Goal: Information Seeking & Learning: Check status

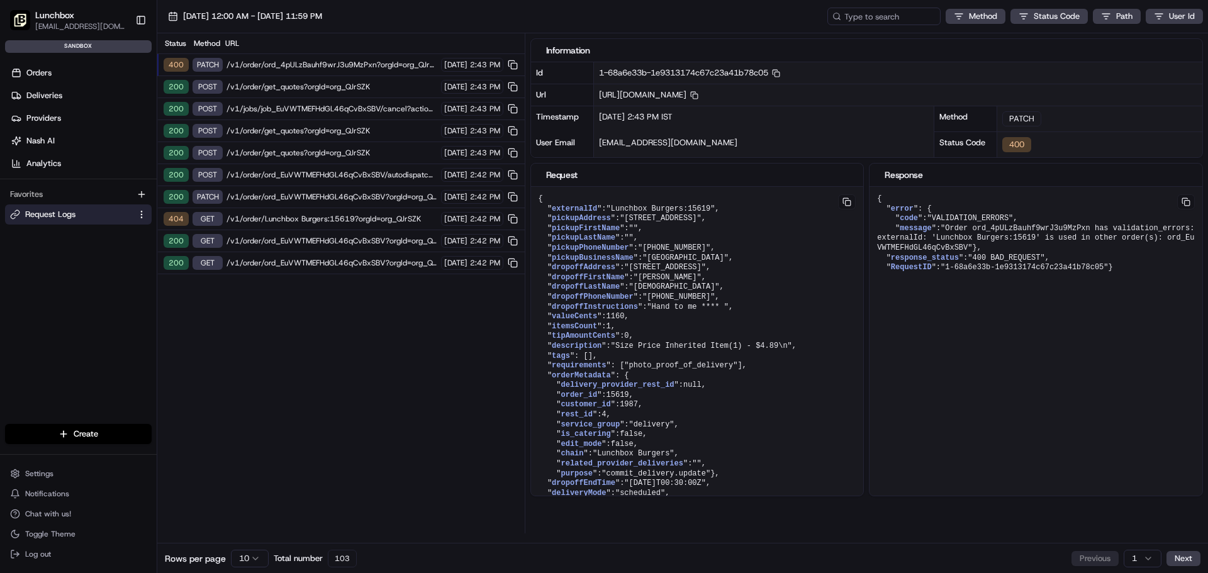
click at [296, 69] on span "/v1/order/ord_4pULzBauhf9wrJ3u9MzPxn?orgId=org_QJrSZK" at bounding box center [331, 65] width 211 height 10
click at [300, 64] on span "/v1/order/ord_4pULzBauhf9wrJ3u9MzPxn?orgId=org_QJrSZK" at bounding box center [331, 65] width 211 height 10
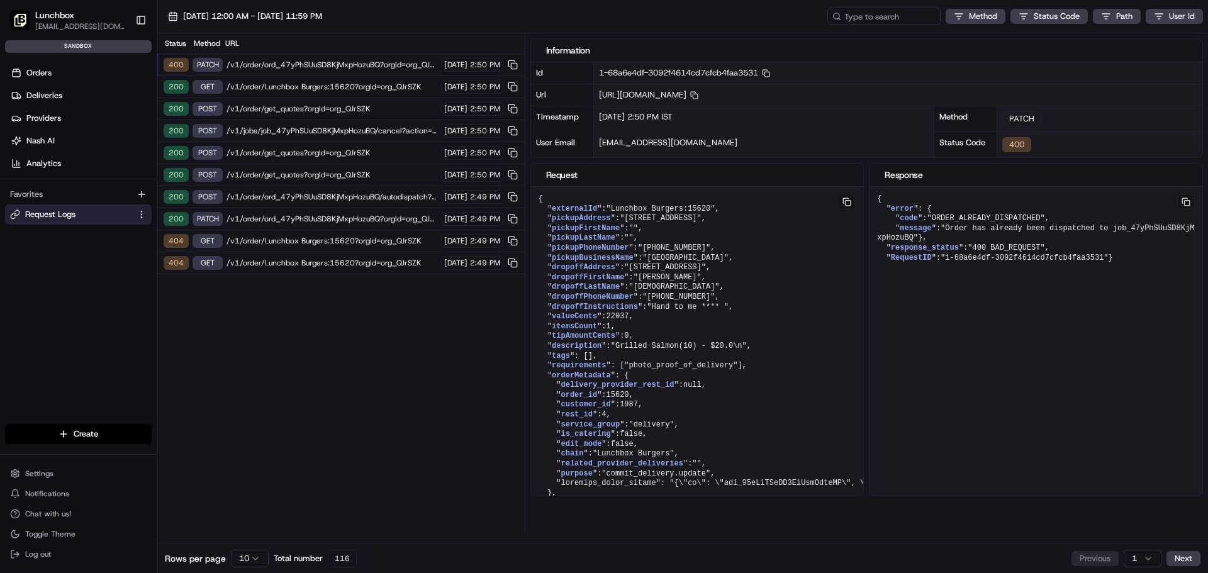
click at [289, 130] on span "/v1/jobs/job_47yPhSUuSD8KjMxpHozuBQ/cancel?action=Gourab&&orgId=org_QJrSZK" at bounding box center [331, 131] width 211 height 10
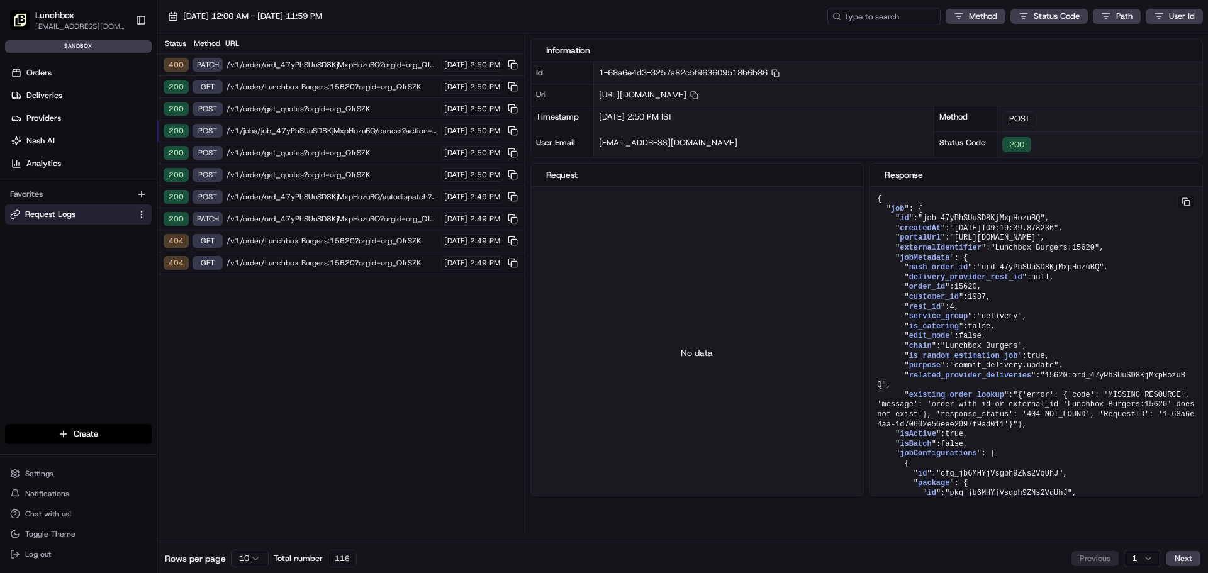
click at [291, 107] on span "/v1/order/get_quotes?orgId=org_QJrSZK" at bounding box center [331, 109] width 211 height 10
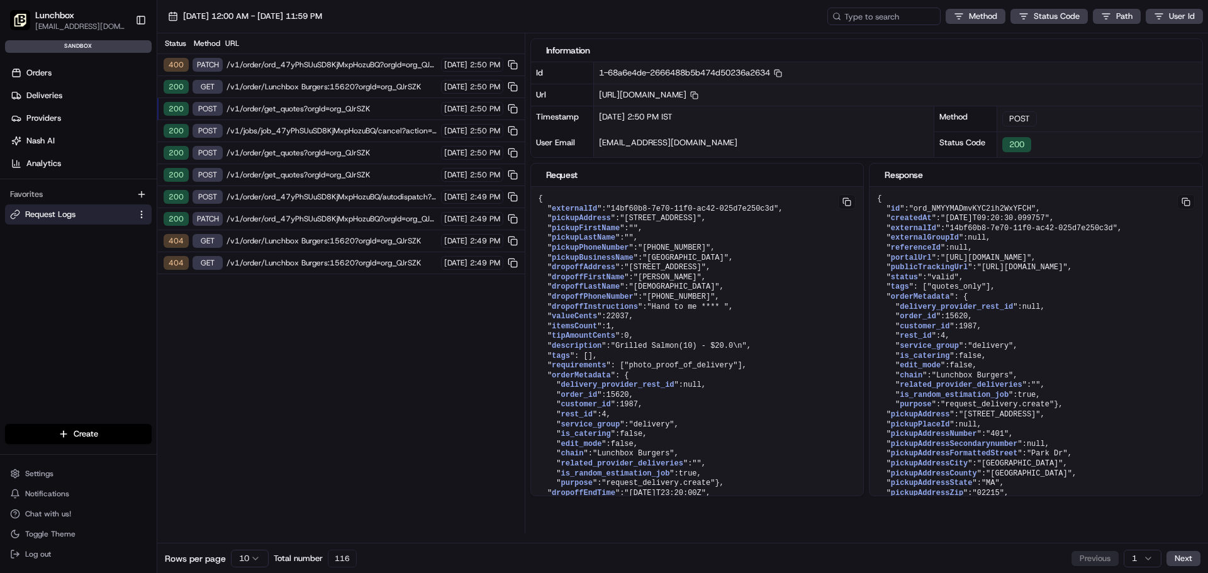
click at [304, 81] on div "200 GET /v1/order/Lunchbox Burgers:15620?orgId=org_QJrSZK 08/21/2025 2:50 PM" at bounding box center [340, 87] width 367 height 22
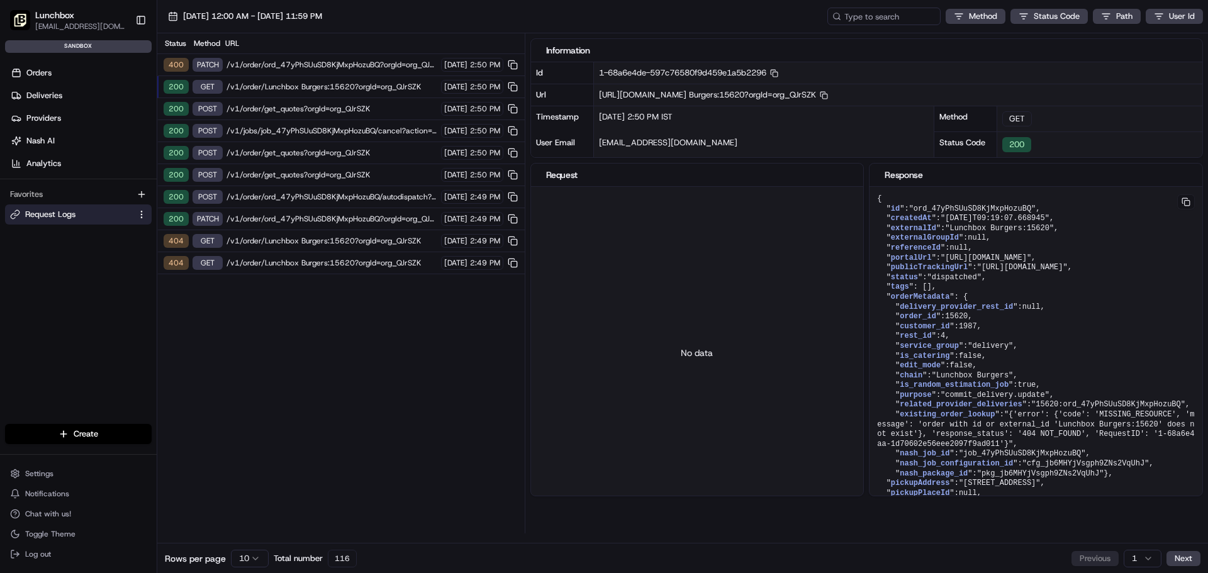
click at [346, 64] on span "/v1/order/ord_47yPhSUuSD8KjMxpHozuBQ?orgId=org_QJrSZK" at bounding box center [331, 65] width 211 height 10
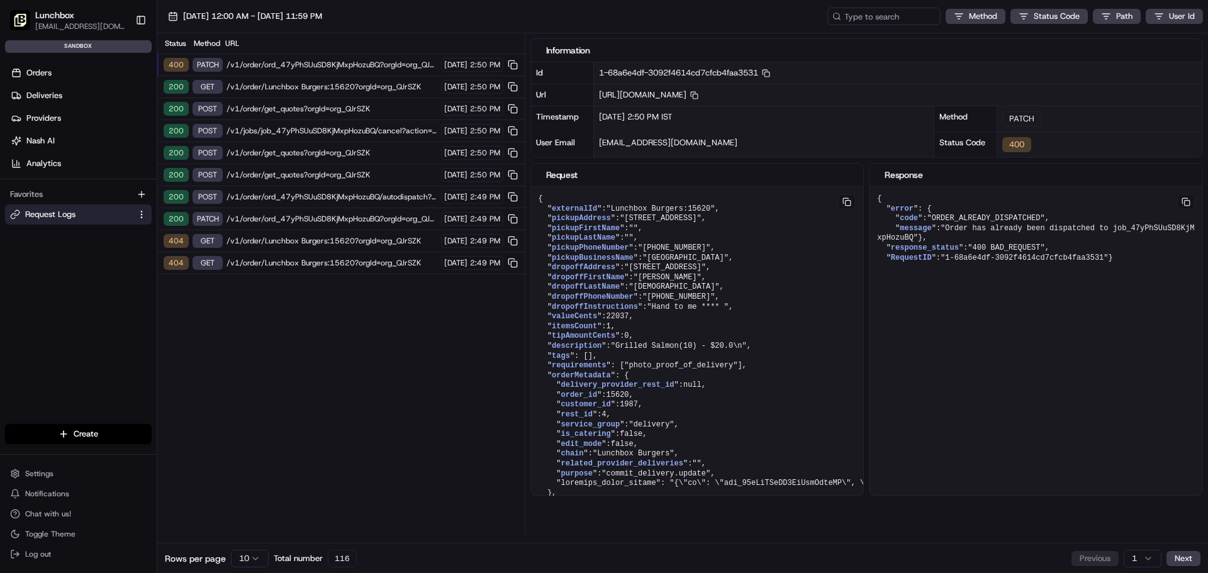
click at [308, 126] on span "/v1/jobs/job_47yPhSUuSD8KjMxpHozuBQ/cancel?action=Gourab&&orgId=org_QJrSZK" at bounding box center [331, 131] width 211 height 10
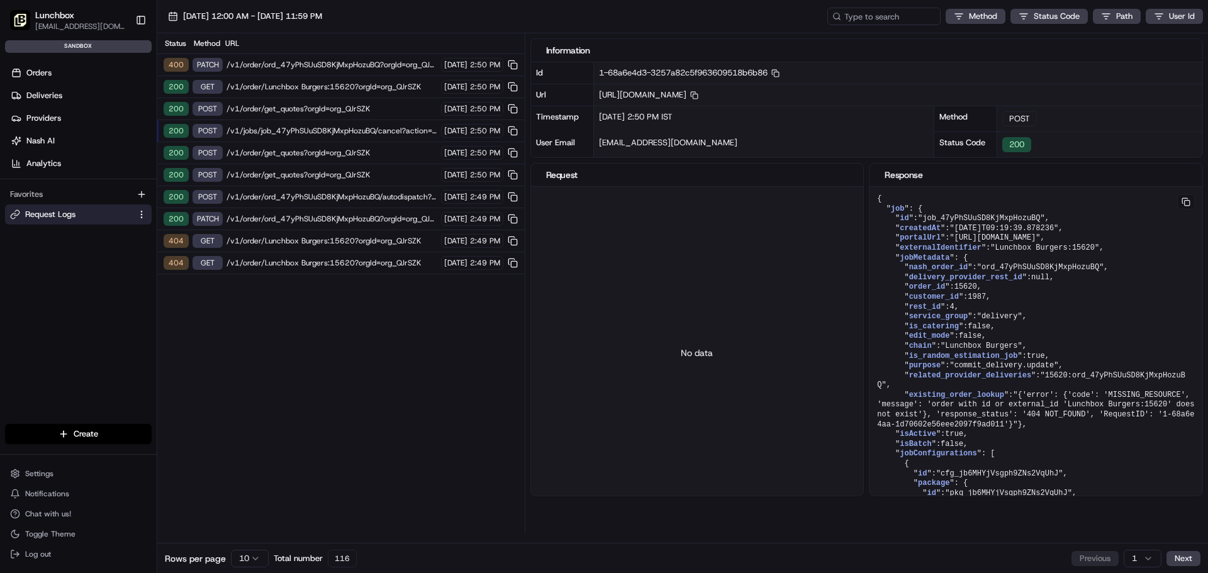
click at [328, 155] on span "/v1/order/get_quotes?orgId=org_QJrSZK" at bounding box center [331, 153] width 211 height 10
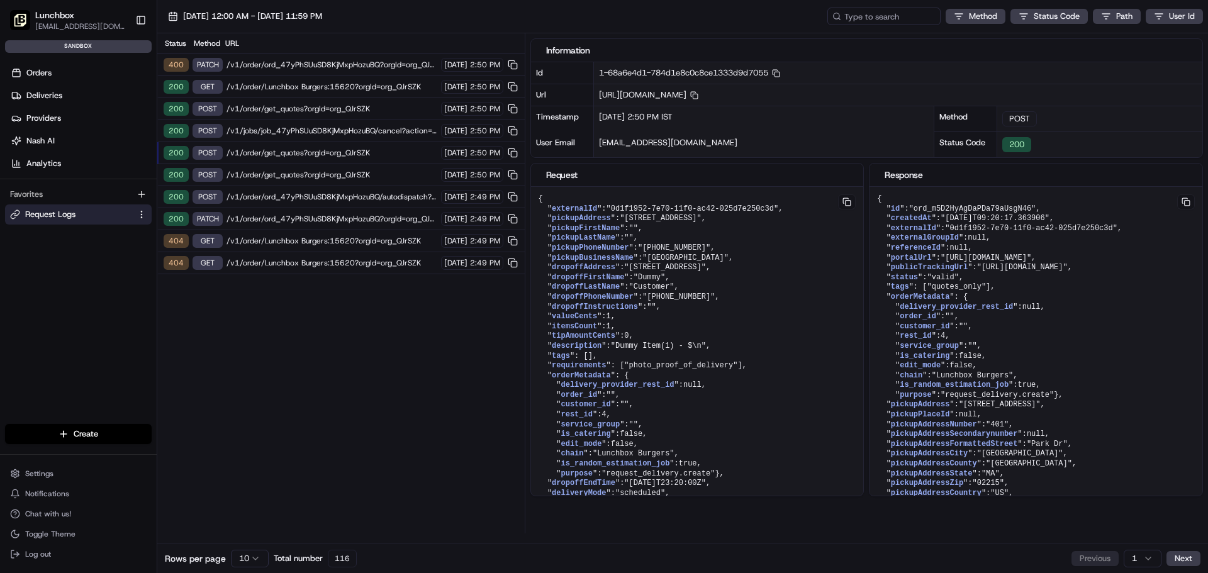
click at [337, 221] on span "/v1/order/ord_47yPhSUuSD8KjMxpHozuBQ?orgId=org_QJrSZK" at bounding box center [331, 219] width 211 height 10
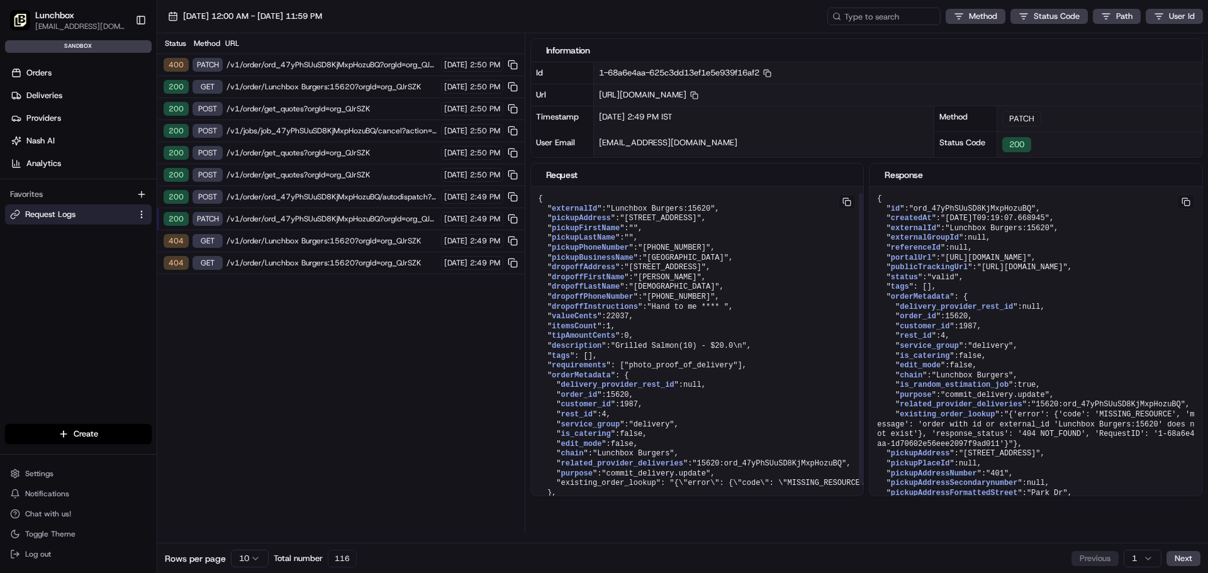
scroll to position [46, 0]
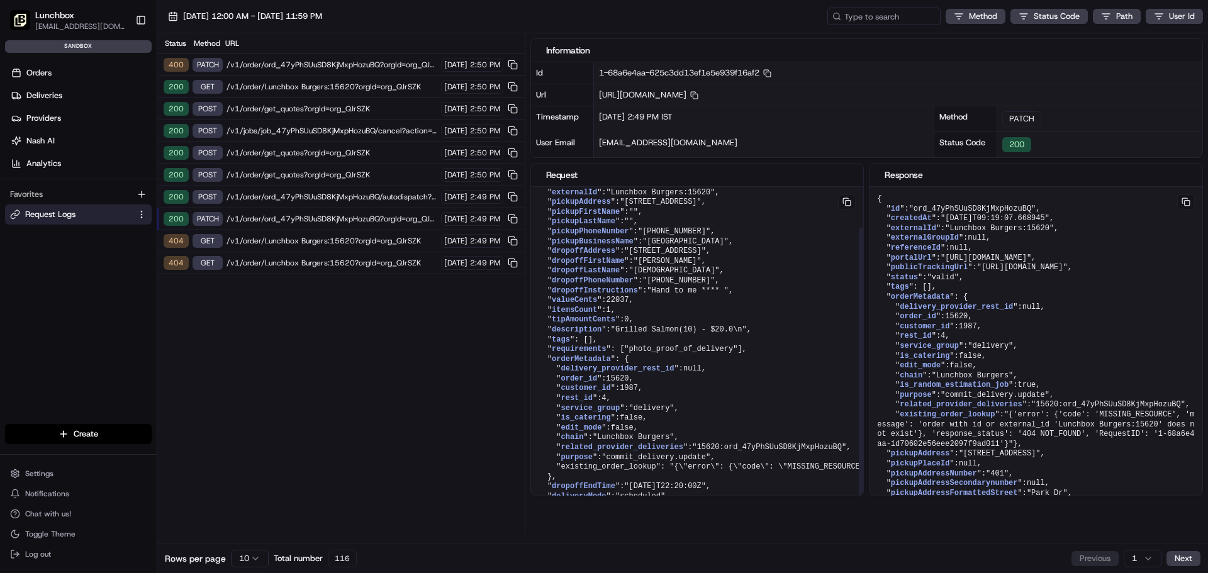
click at [771, 443] on span ""15620:ord_47yPhSUuSD8KjMxpHozuBQ"" at bounding box center [769, 447] width 154 height 9
click at [380, 65] on span "/v1/order/ord_47yPhSUuSD8KjMxpHozuBQ?orgId=org_QJrSZK" at bounding box center [331, 65] width 211 height 10
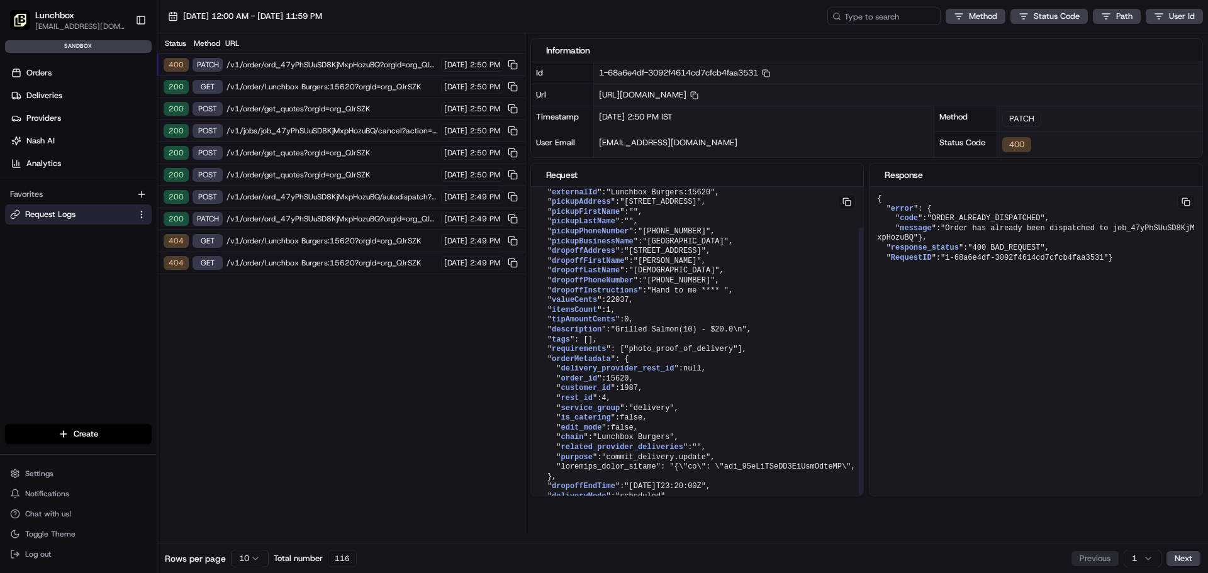
click at [692, 443] on span """" at bounding box center [696, 447] width 9 height 9
click at [606, 443] on span "related_provider_deliveries" at bounding box center [622, 447] width 122 height 9
click at [624, 413] on span "false" at bounding box center [631, 417] width 23 height 9
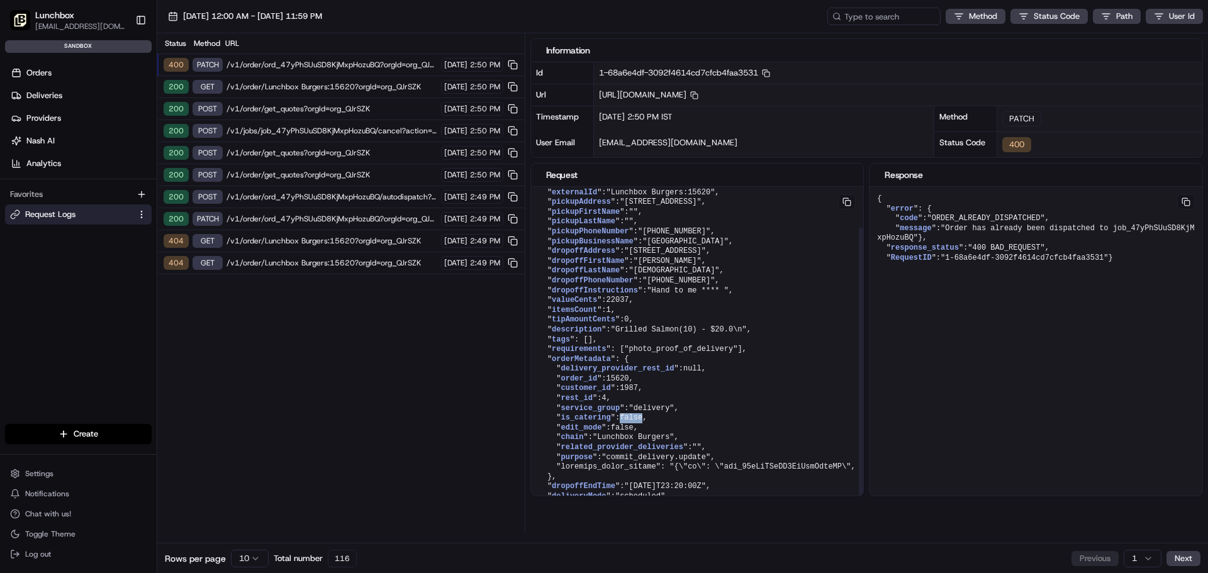
click at [624, 413] on span "false" at bounding box center [631, 417] width 23 height 9
